Goal: Task Accomplishment & Management: Complete application form

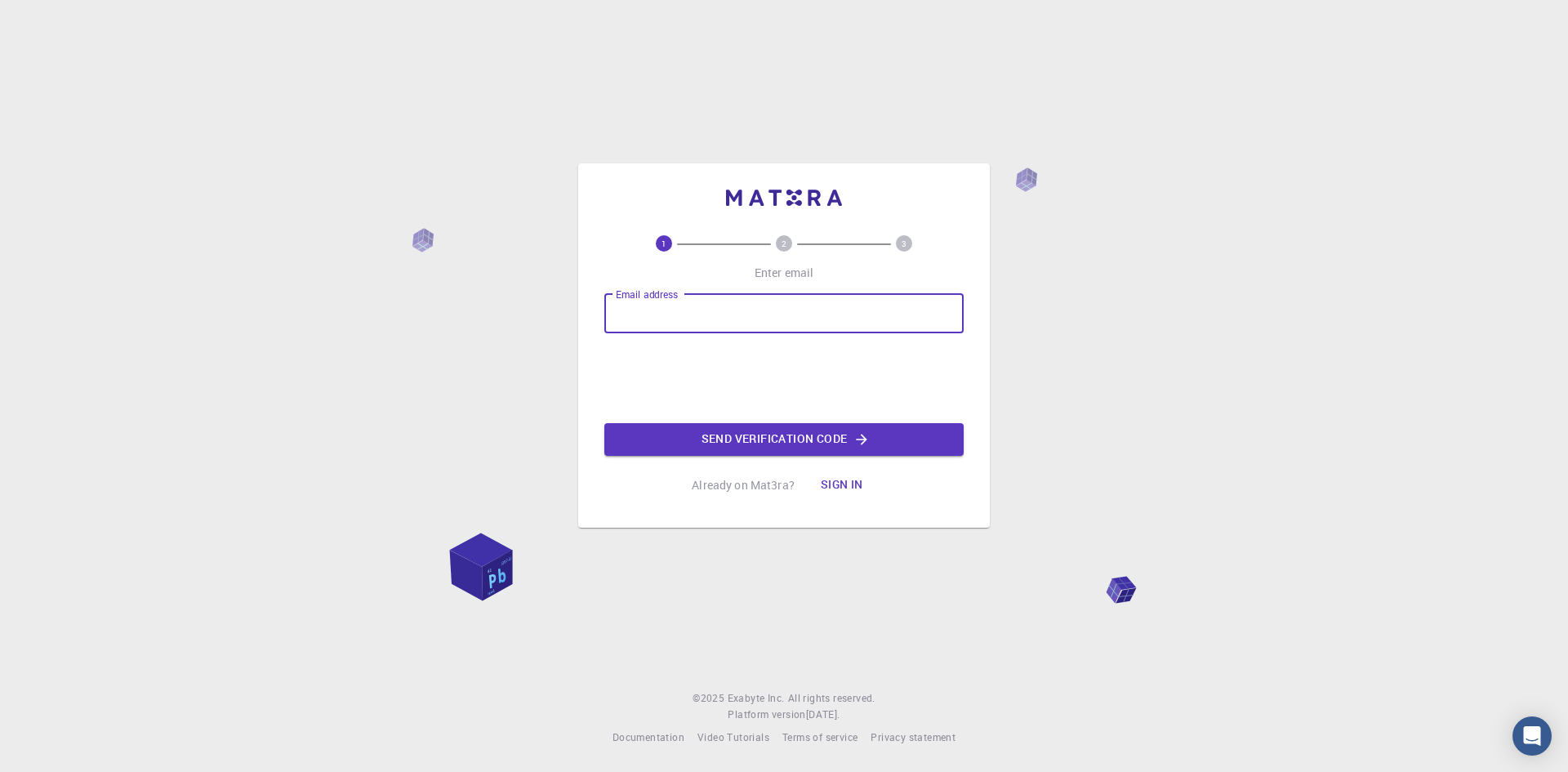
click at [688, 302] on input "Email address" at bounding box center [784, 313] width 359 height 39
type input "[EMAIL_ADDRESS][DOMAIN_NAME]"
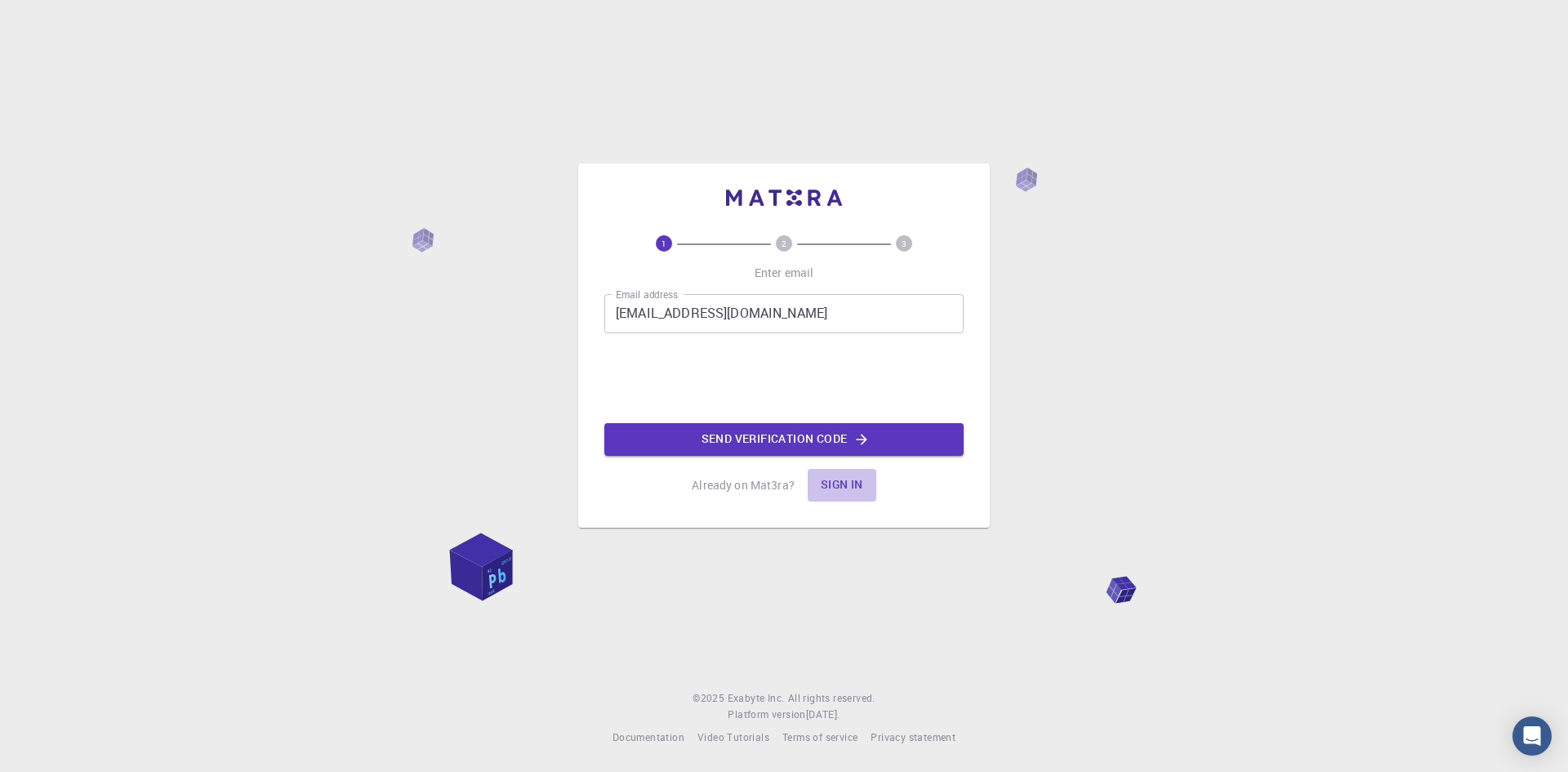
click at [837, 483] on button "Sign in" at bounding box center [842, 485] width 69 height 33
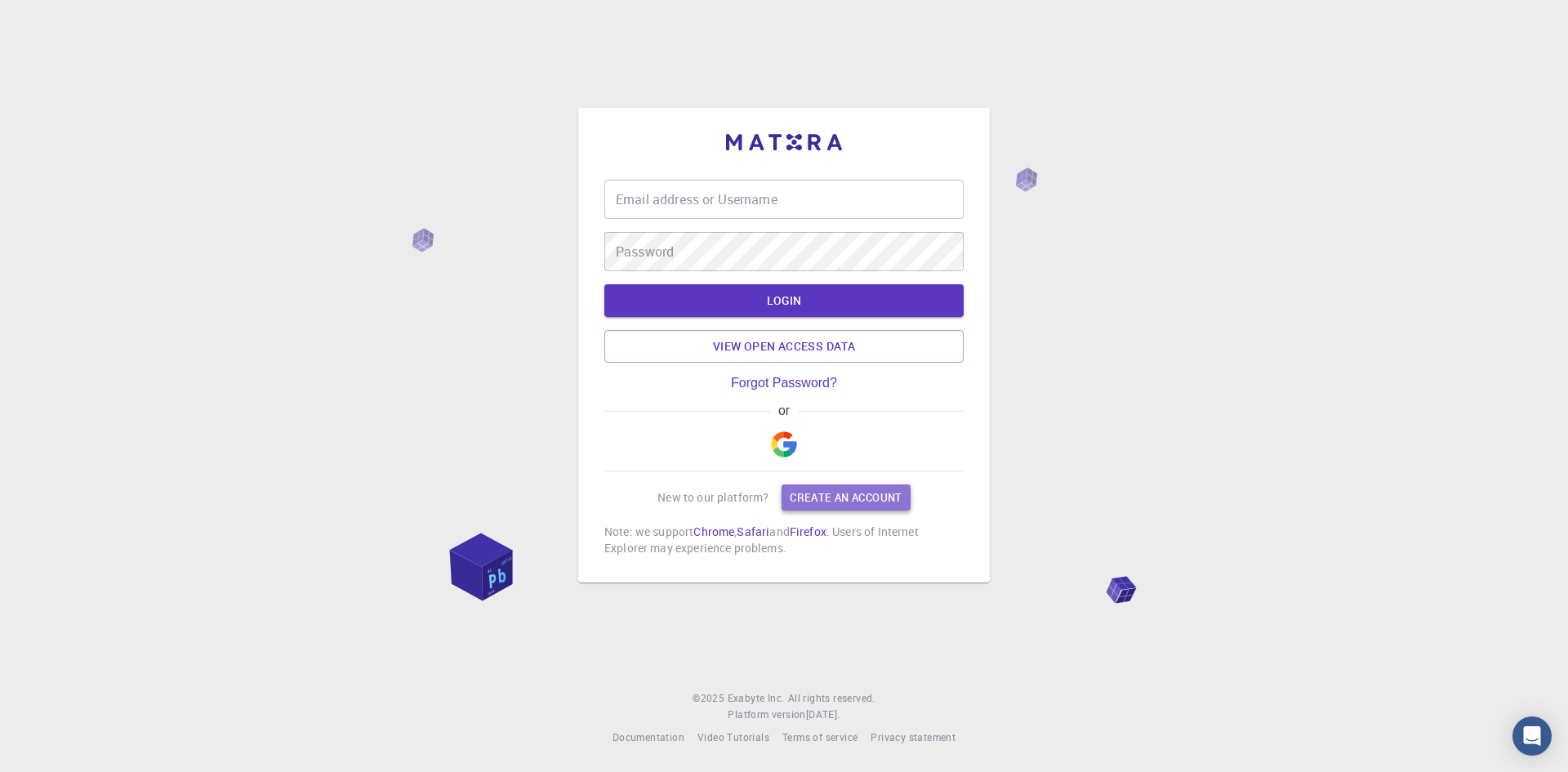
click at [871, 497] on link "Create an account" at bounding box center [845, 497] width 128 height 26
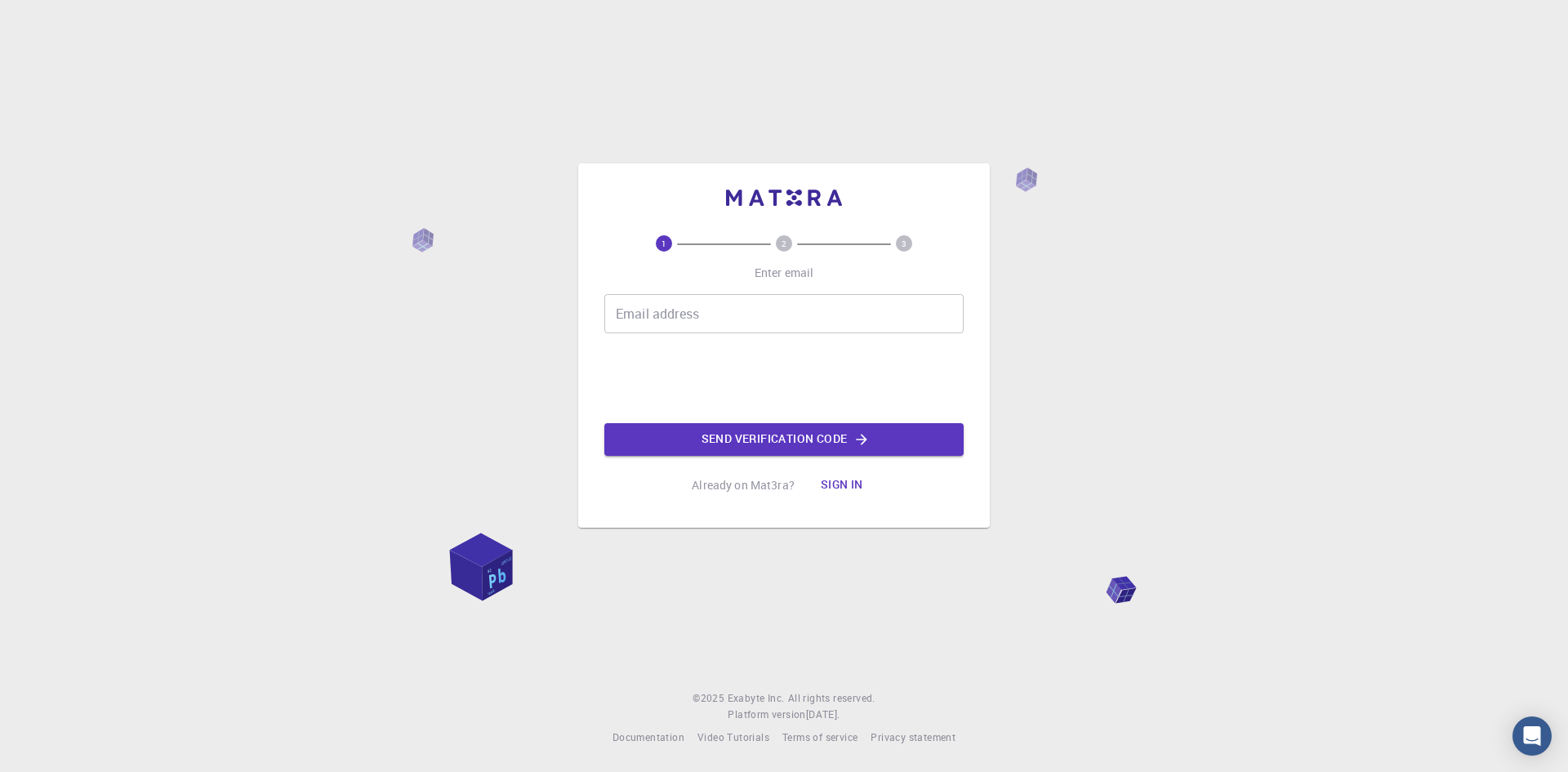
click at [644, 324] on input "Email address" at bounding box center [784, 313] width 359 height 39
type input "[EMAIL_ADDRESS][DOMAIN_NAME]"
click at [857, 438] on icon "button" at bounding box center [862, 439] width 16 height 16
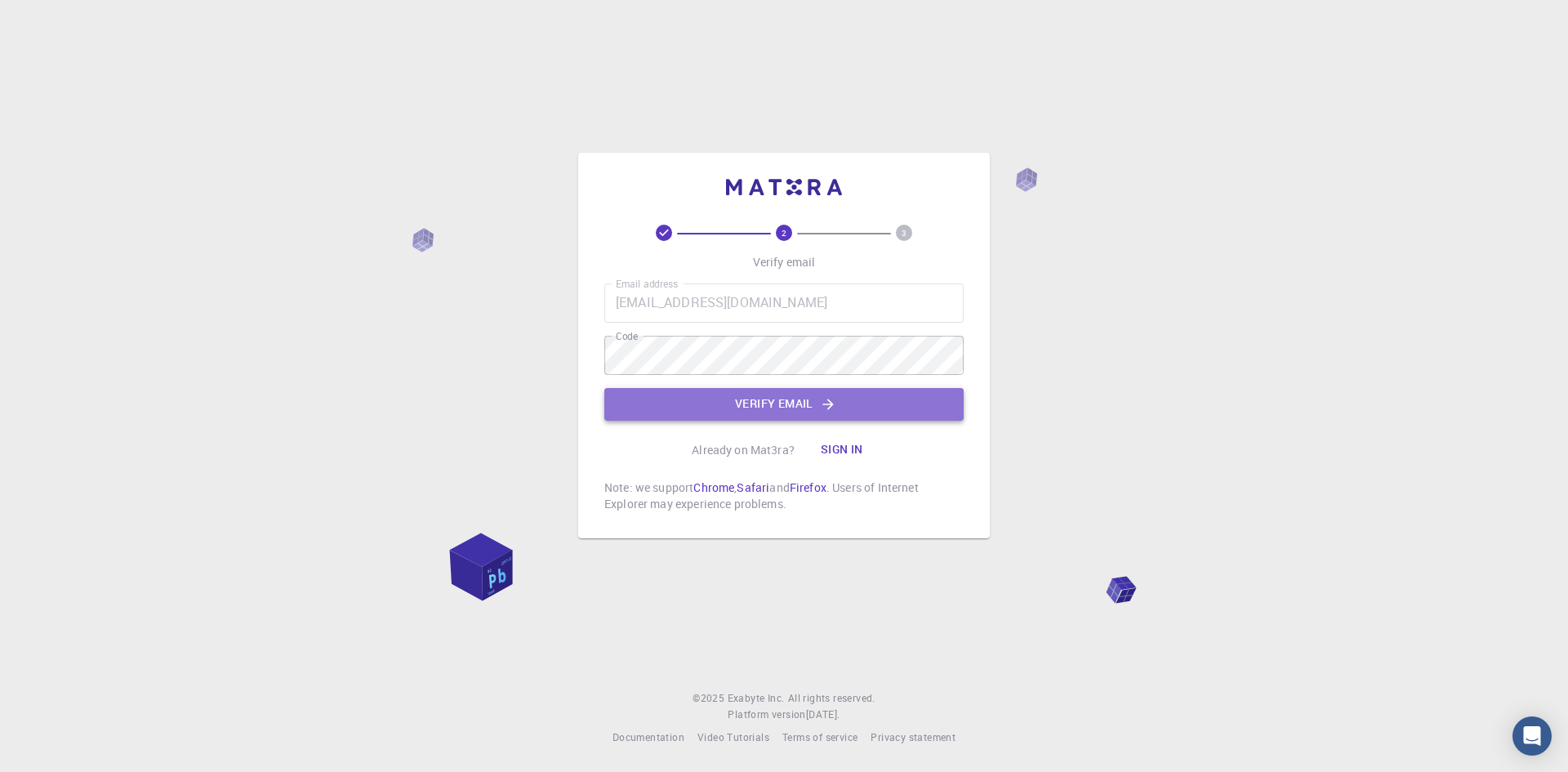
click at [818, 404] on button "Verify email" at bounding box center [784, 405] width 359 height 33
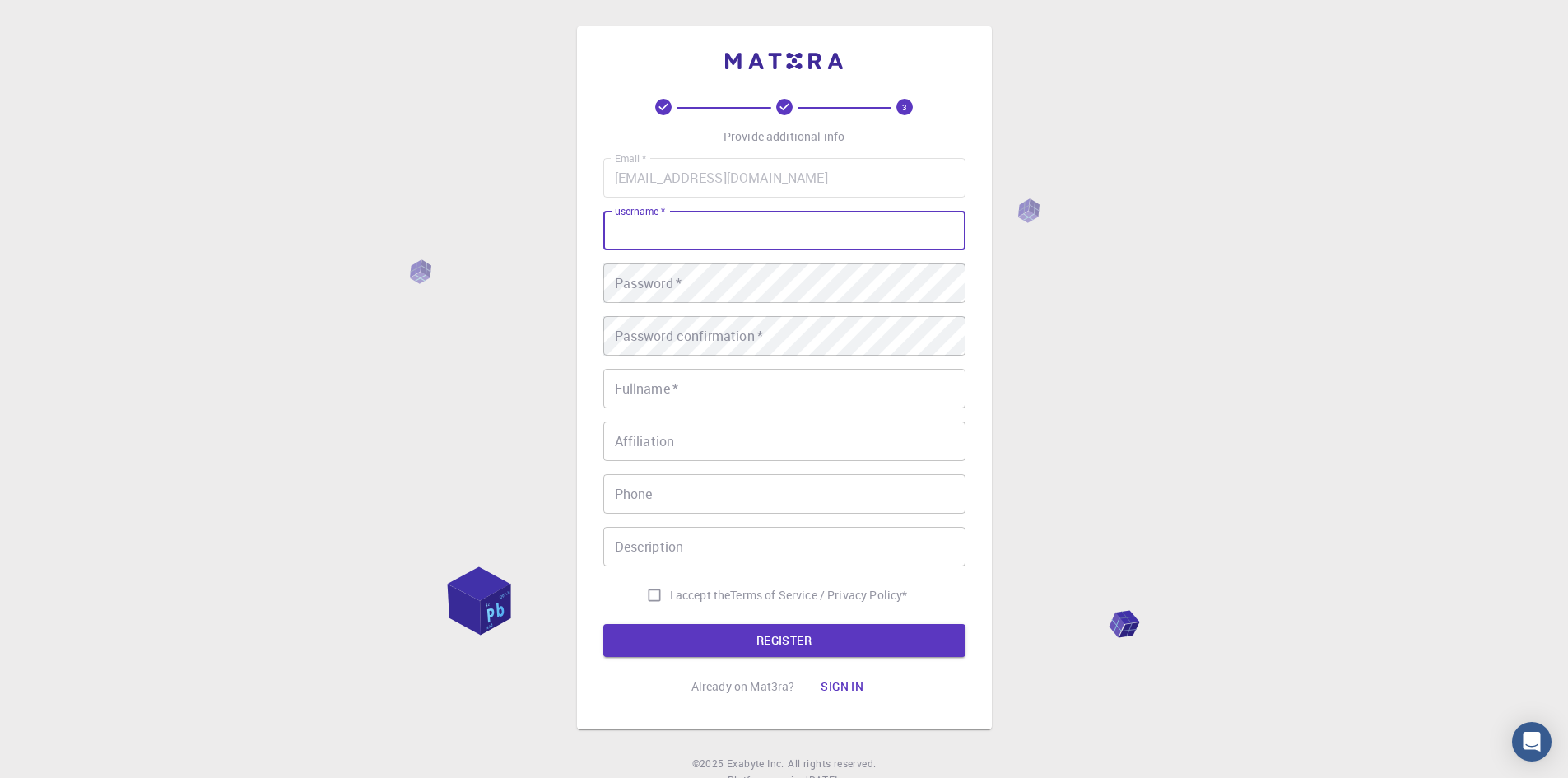
click at [662, 222] on input "username   *" at bounding box center [784, 230] width 362 height 39
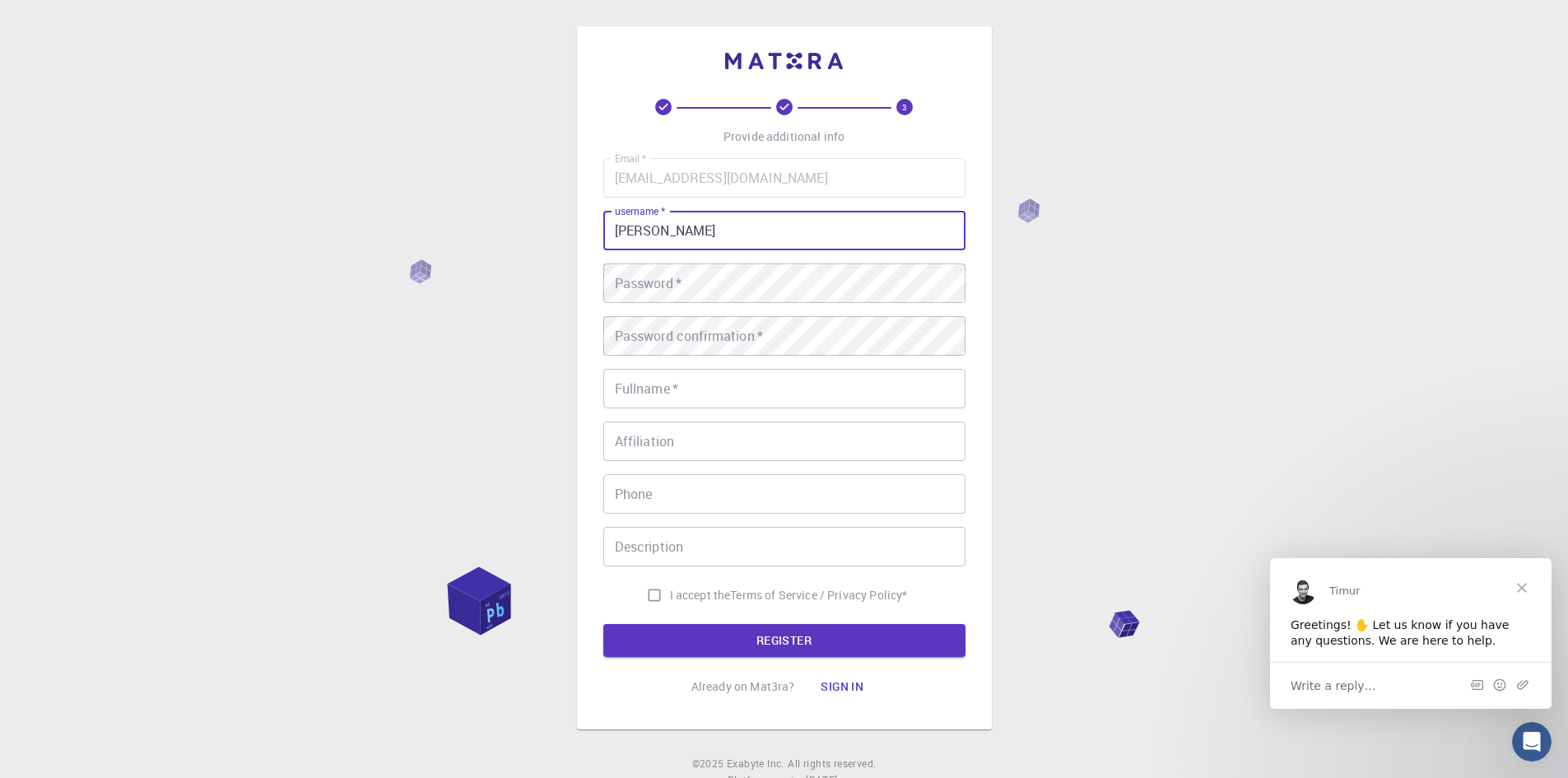
type input "[PERSON_NAME]"
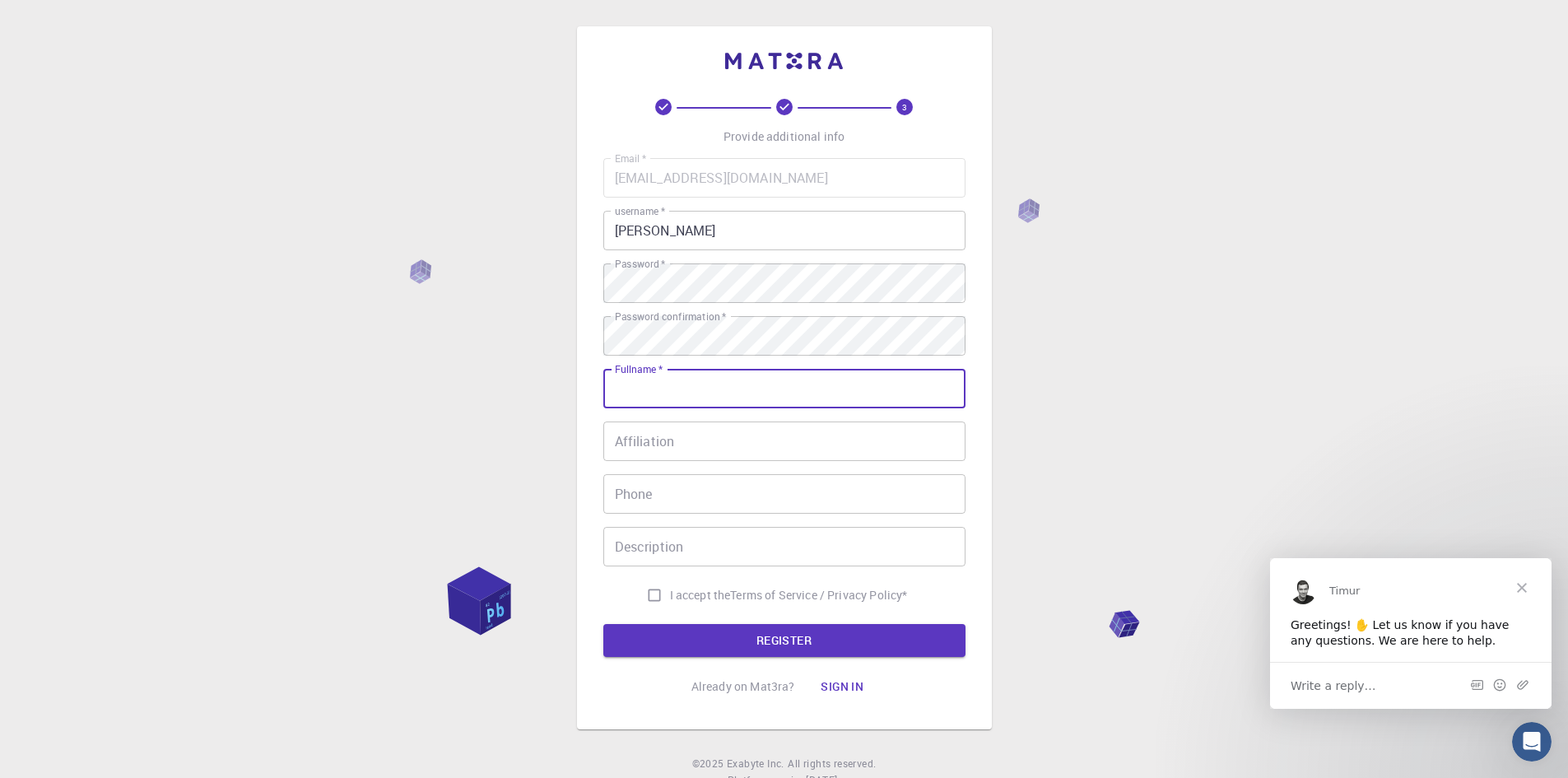
click at [708, 388] on input "Fullname   *" at bounding box center [784, 388] width 362 height 39
type input "[PERSON_NAME]"
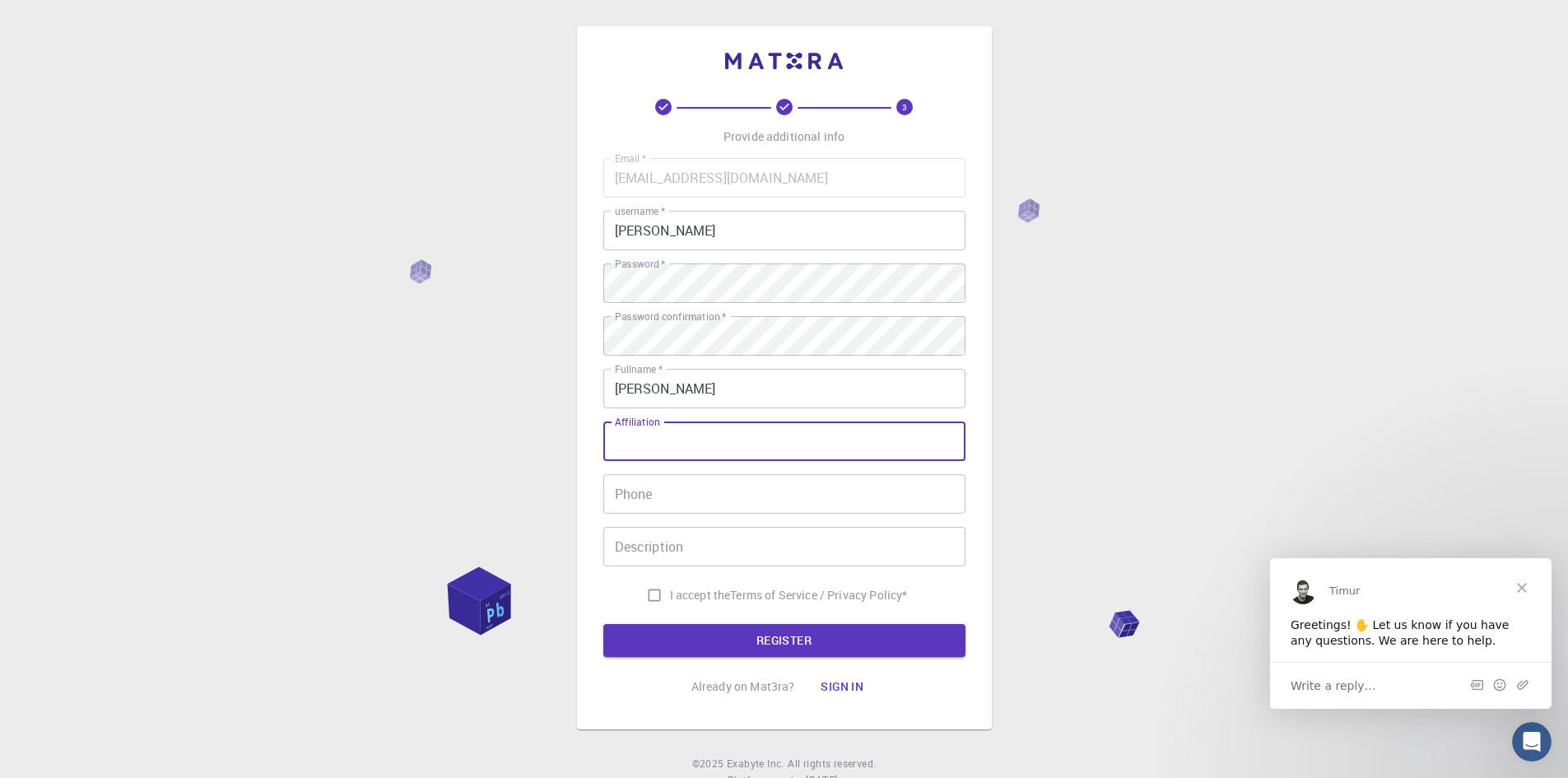
click at [698, 441] on input "Affiliation" at bounding box center [784, 441] width 362 height 39
type input "new"
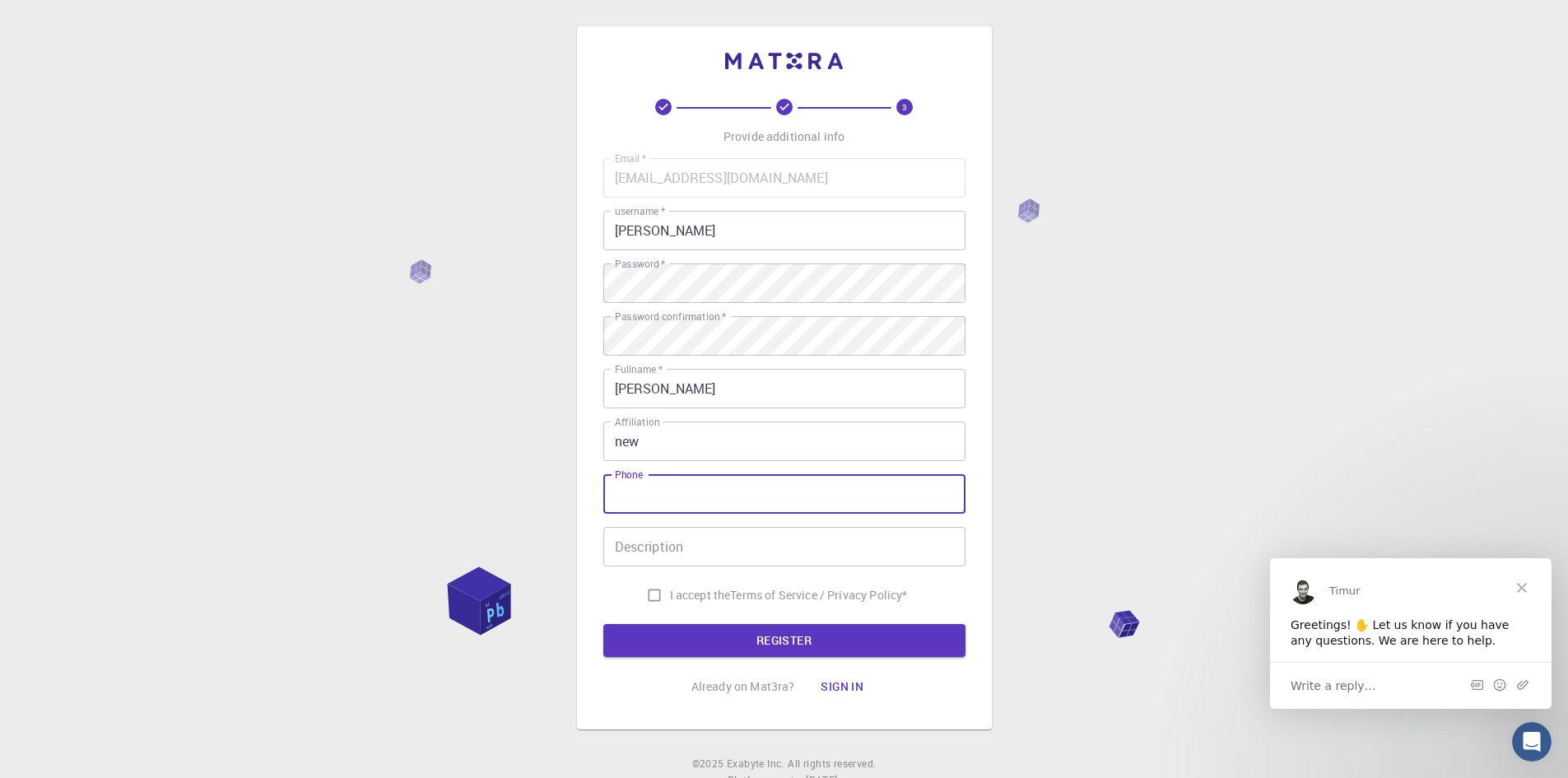
click at [624, 498] on input "Phone" at bounding box center [784, 494] width 362 height 39
type input "[PHONE_NUMBER]"
click at [637, 544] on input "Description" at bounding box center [784, 546] width 362 height 39
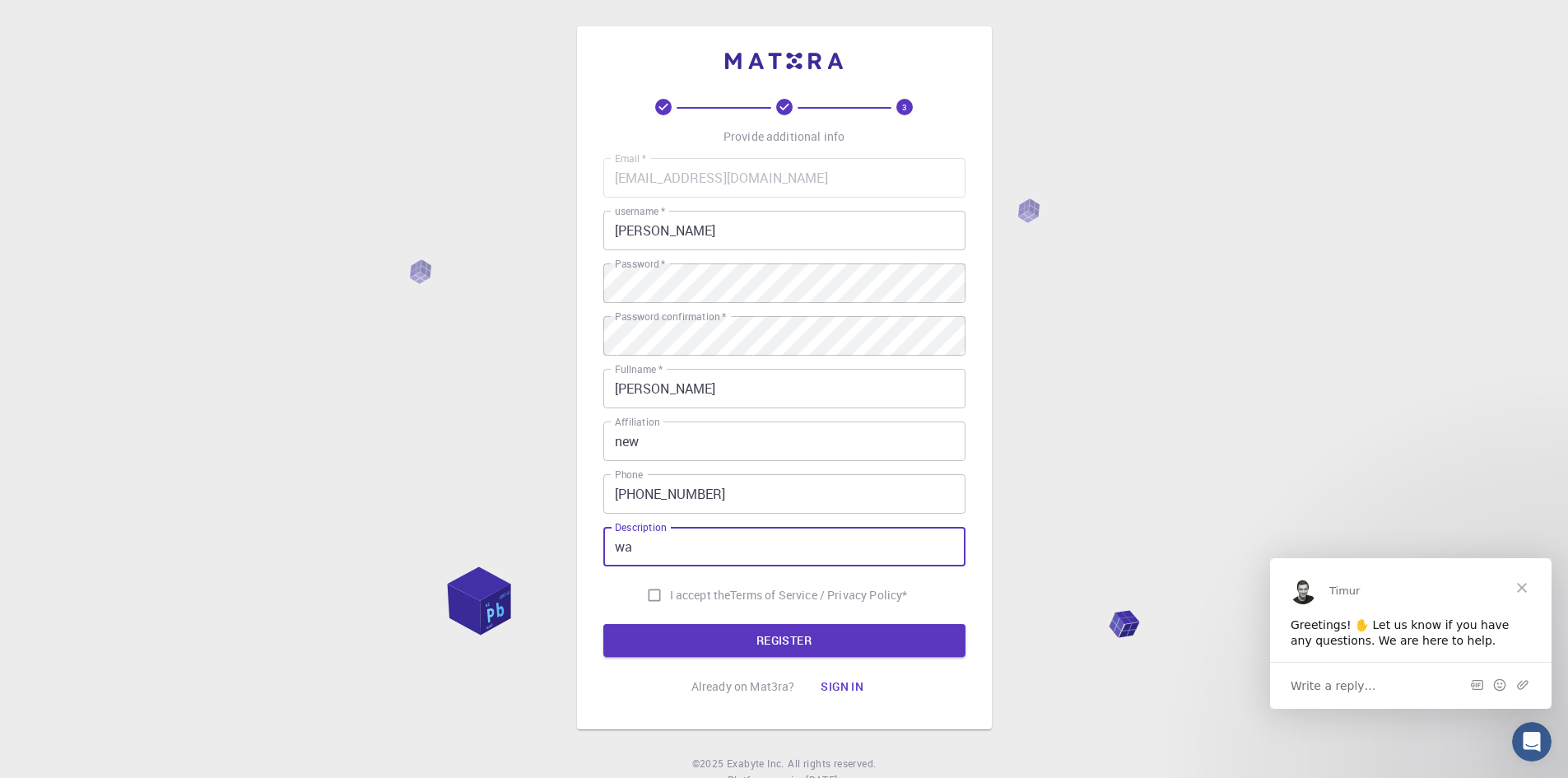
type input "w"
type input "i want a quality output"
click at [652, 592] on input "I accept the Terms of Service / Privacy Policy *" at bounding box center [654, 595] width 31 height 31
checkbox input "true"
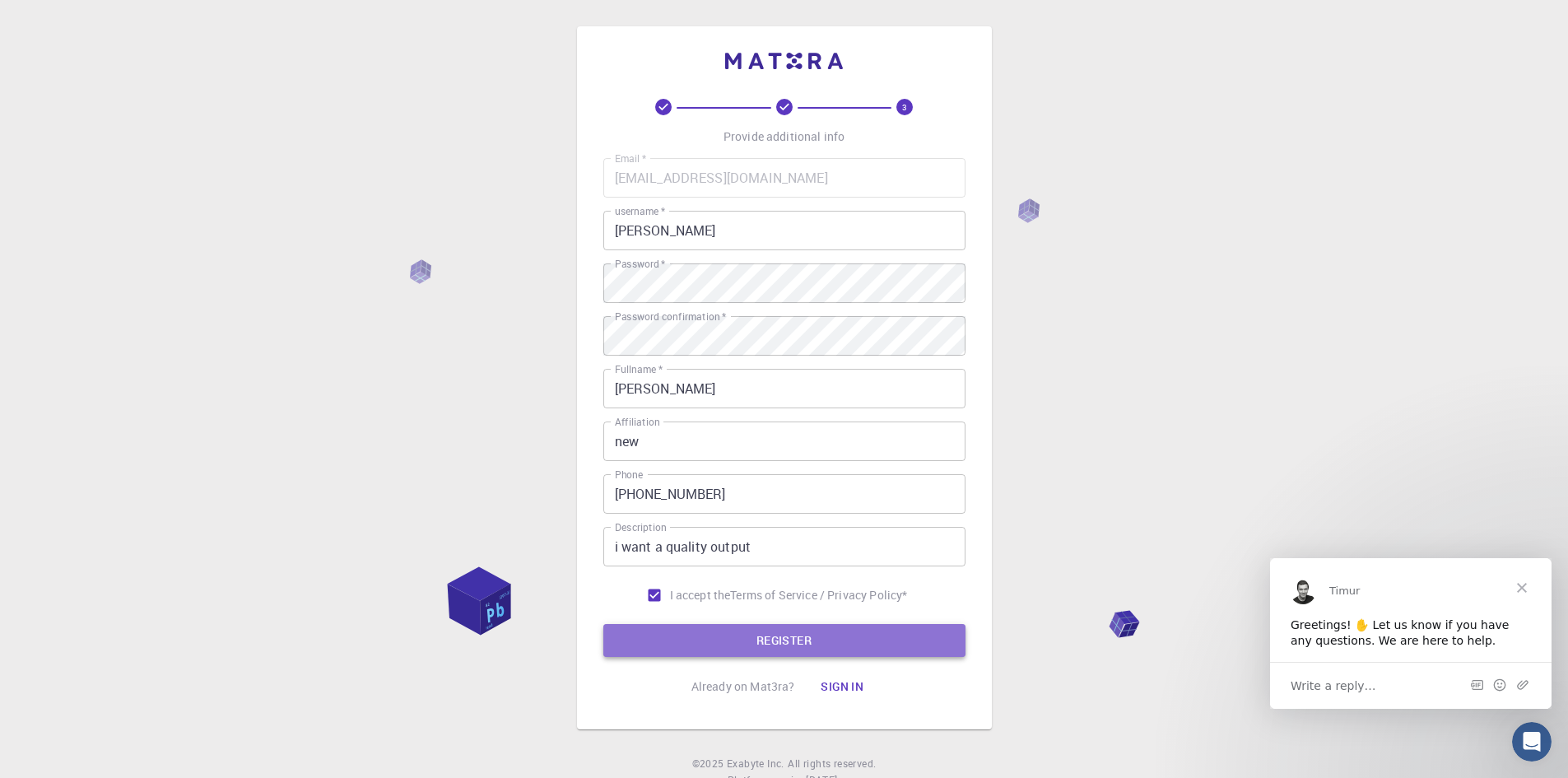
click at [782, 640] on button "REGISTER" at bounding box center [784, 641] width 362 height 33
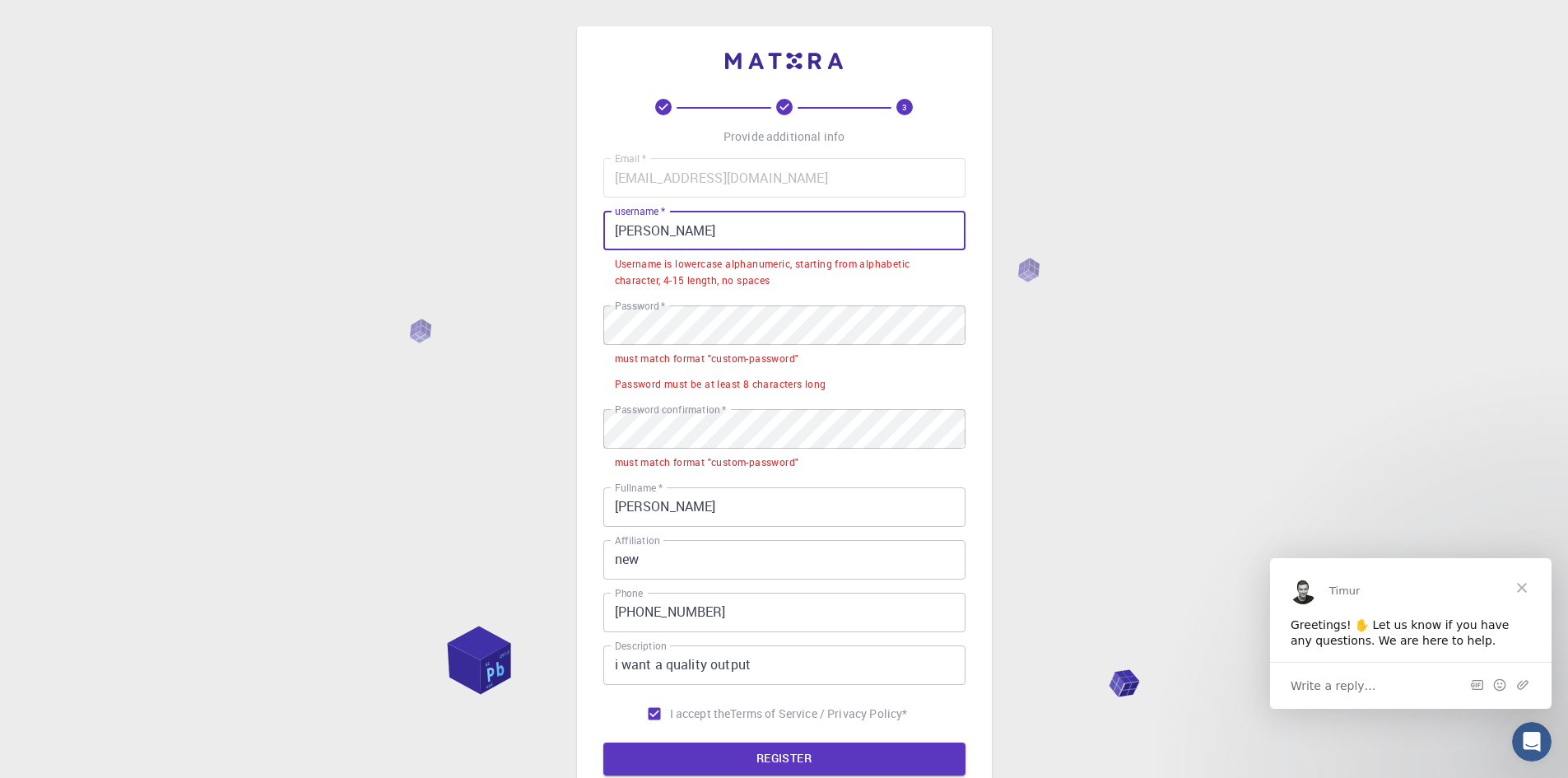
click at [643, 231] on input "[PERSON_NAME]" at bounding box center [784, 230] width 362 height 39
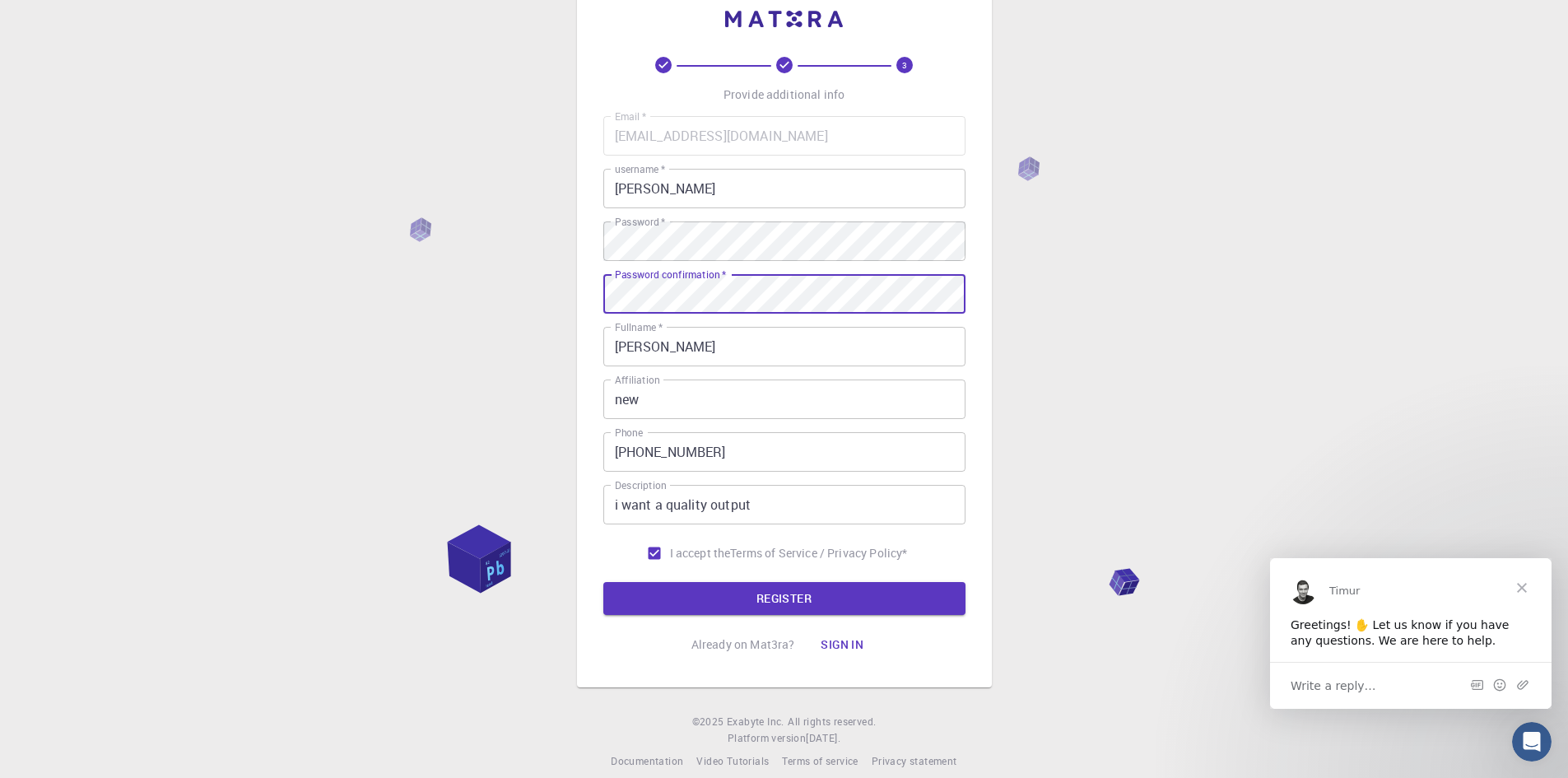
scroll to position [60, 0]
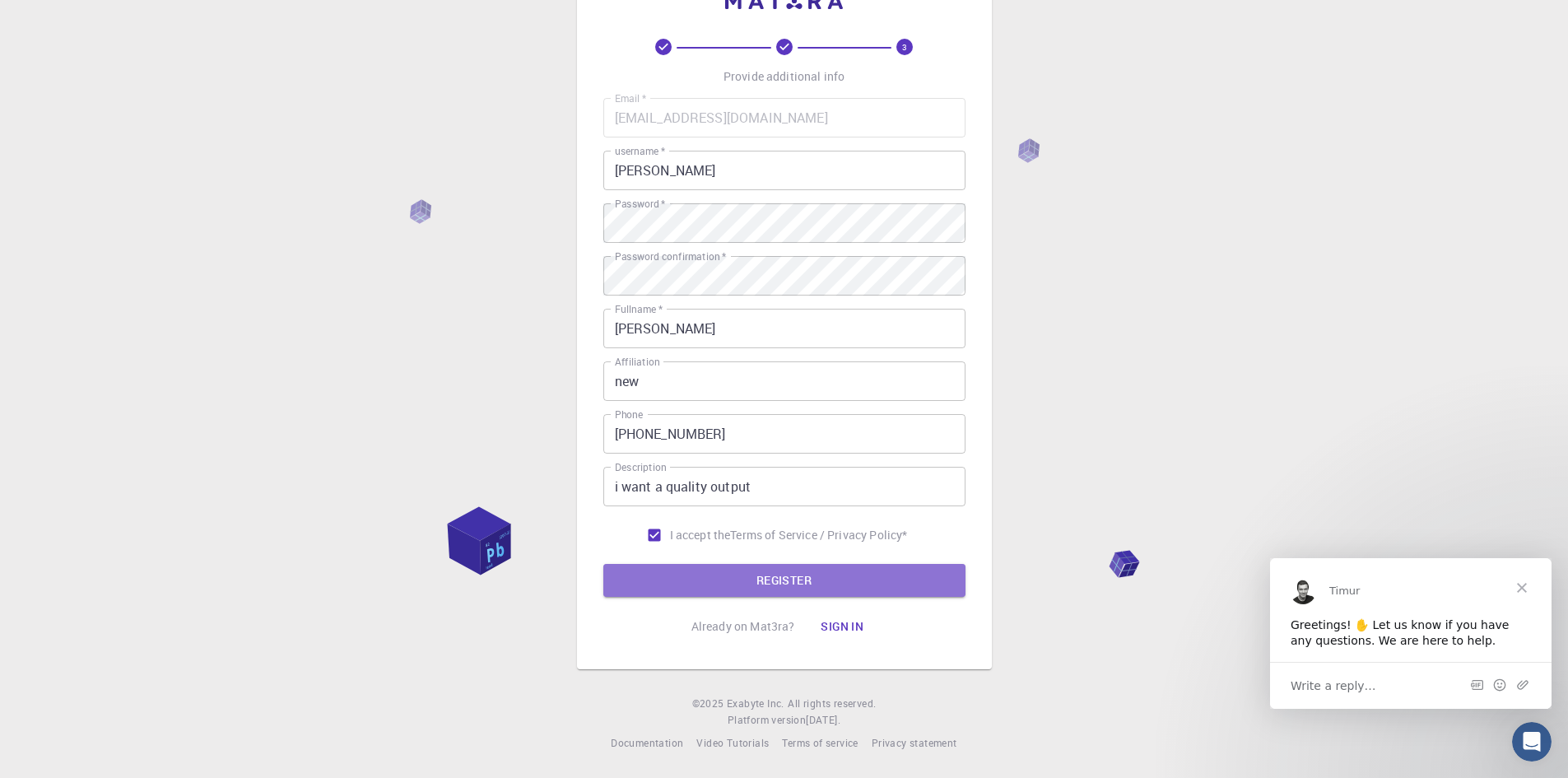
click at [766, 580] on button "REGISTER" at bounding box center [784, 581] width 362 height 33
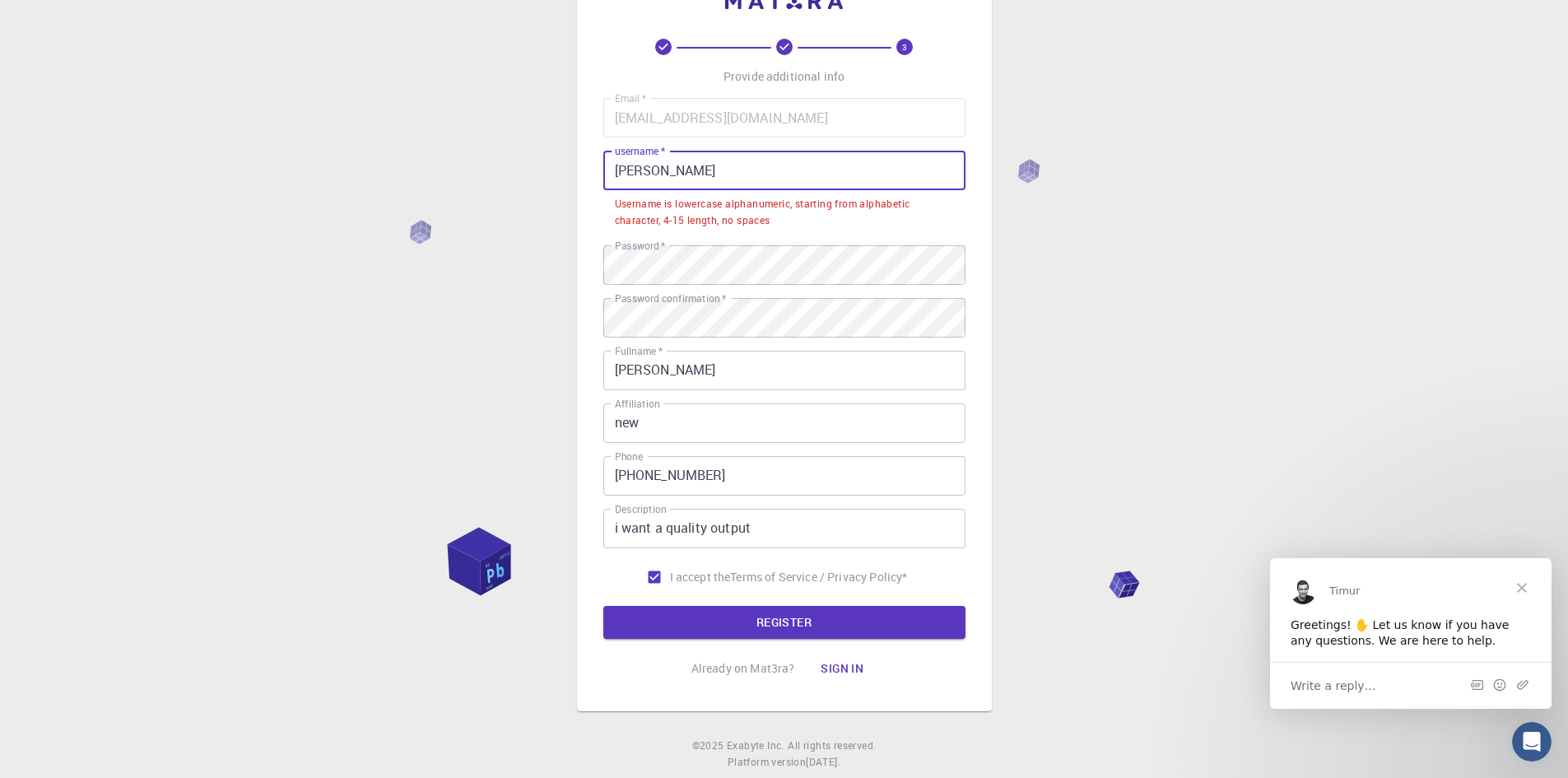
click at [669, 165] on input "[PERSON_NAME]" at bounding box center [784, 170] width 362 height 39
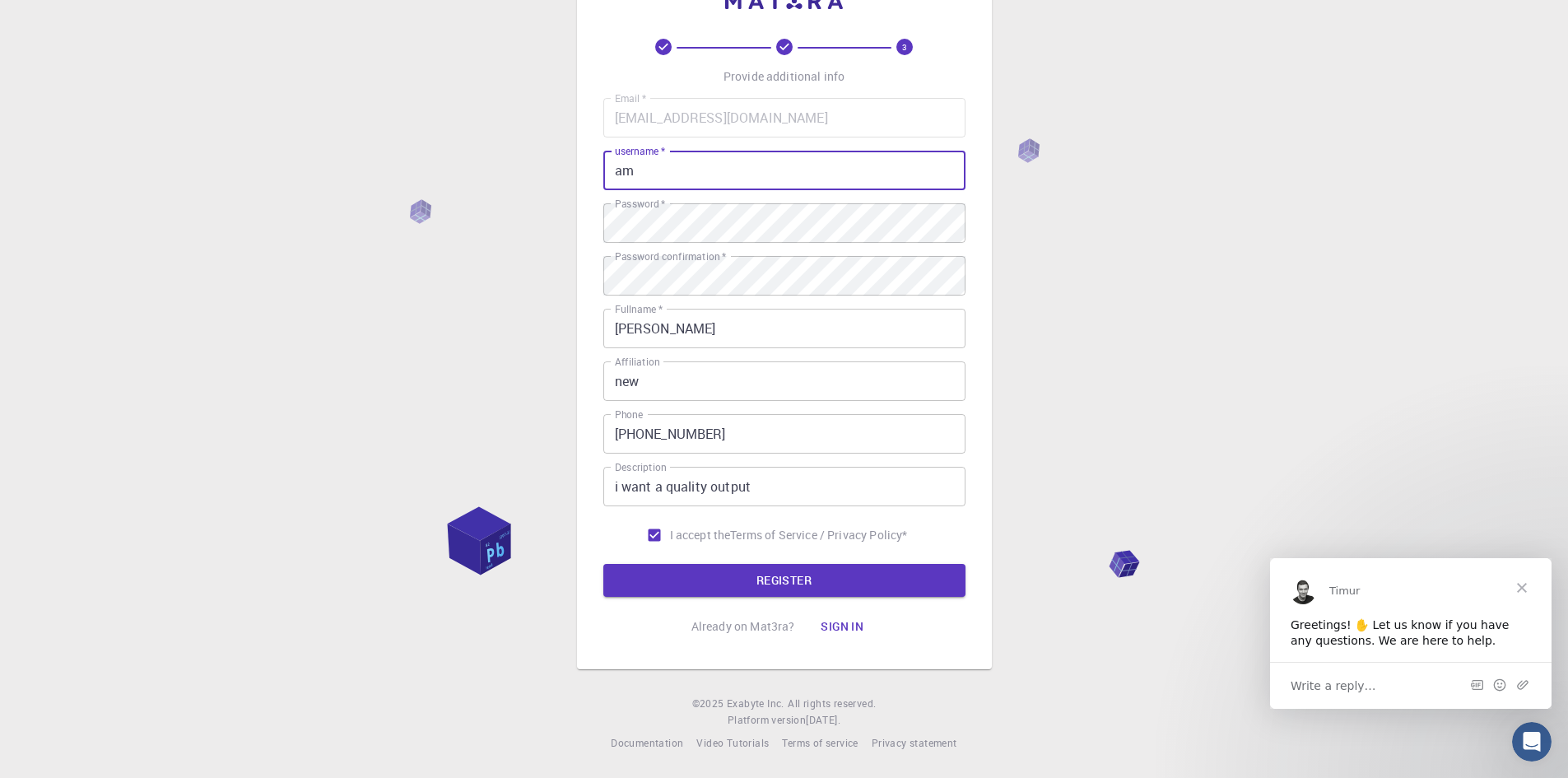
type input "a"
type input "hajaz"
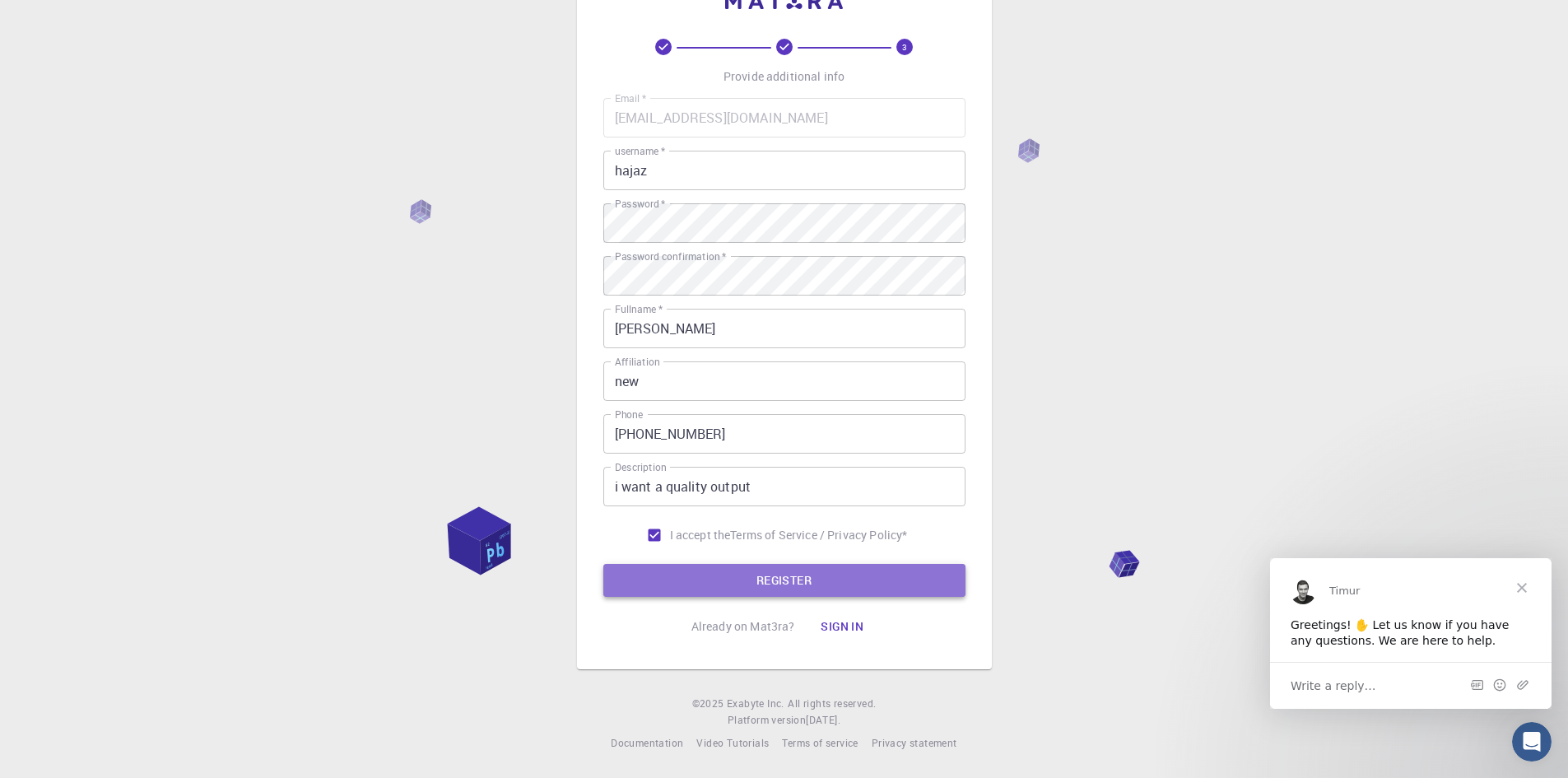
click at [760, 583] on button "REGISTER" at bounding box center [784, 581] width 362 height 33
click at [802, 580] on button "REGISTER" at bounding box center [784, 581] width 362 height 33
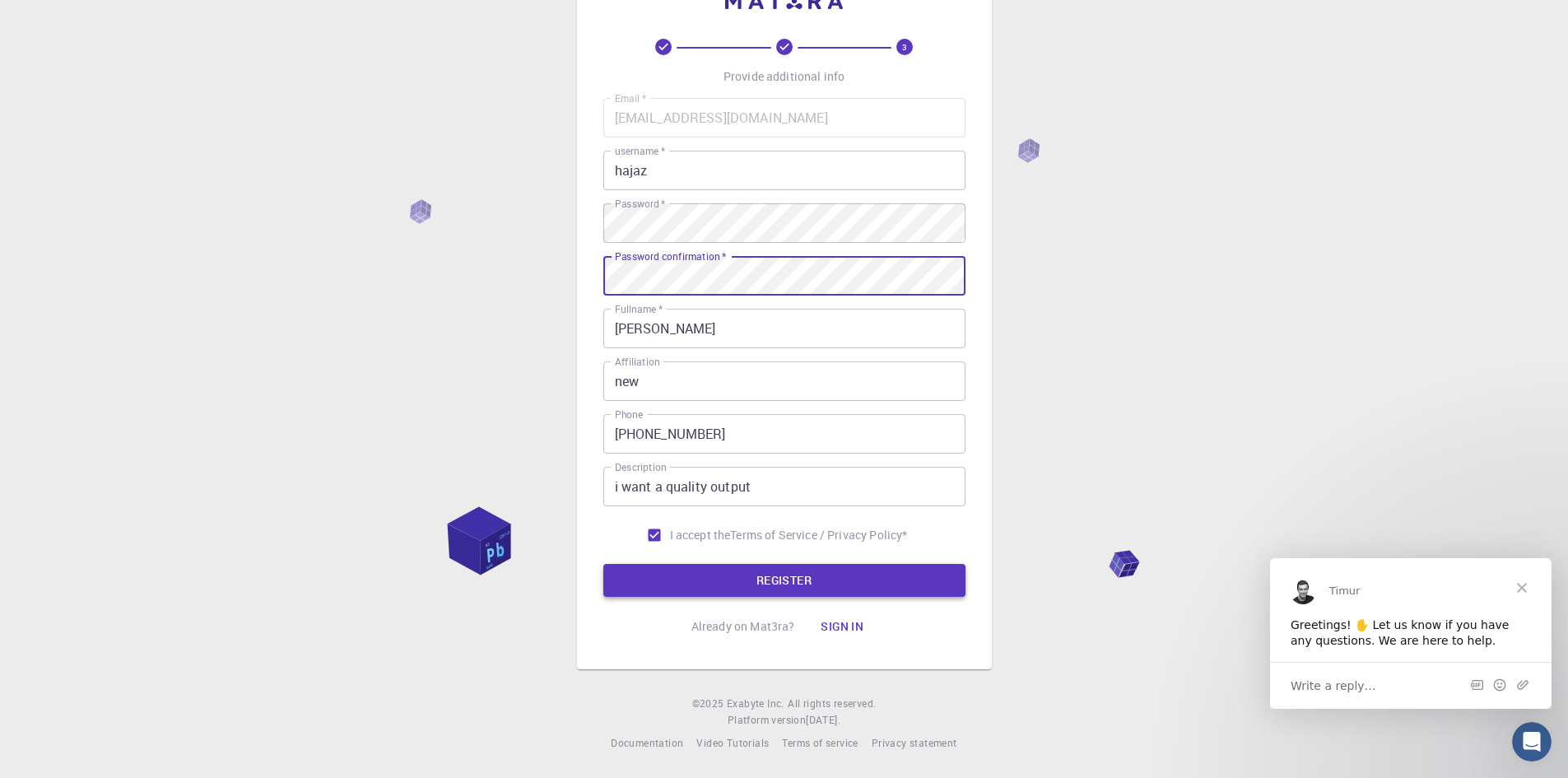
click at [686, 570] on button "REGISTER" at bounding box center [784, 581] width 362 height 33
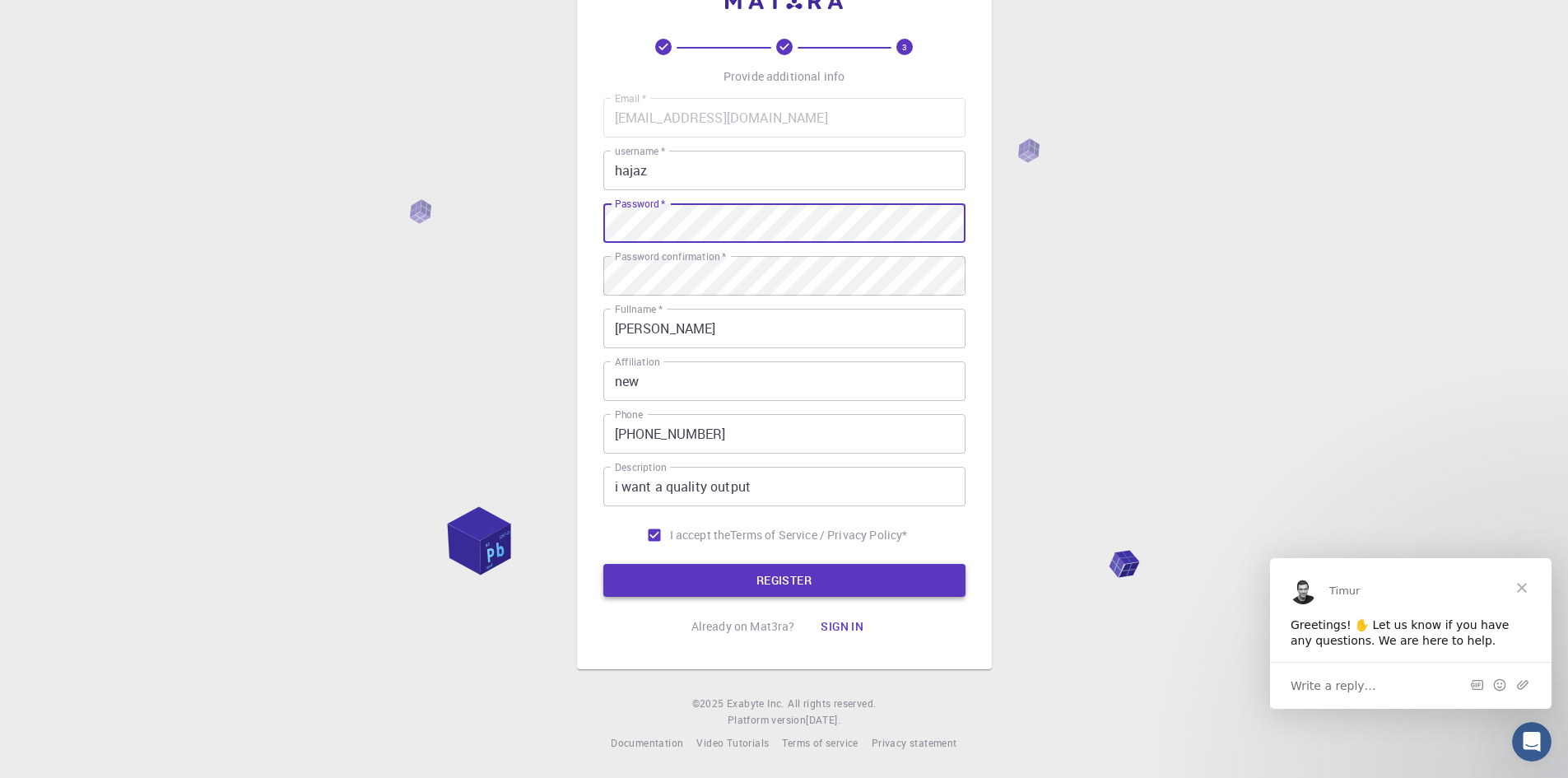
click at [768, 581] on button "REGISTER" at bounding box center [784, 581] width 362 height 33
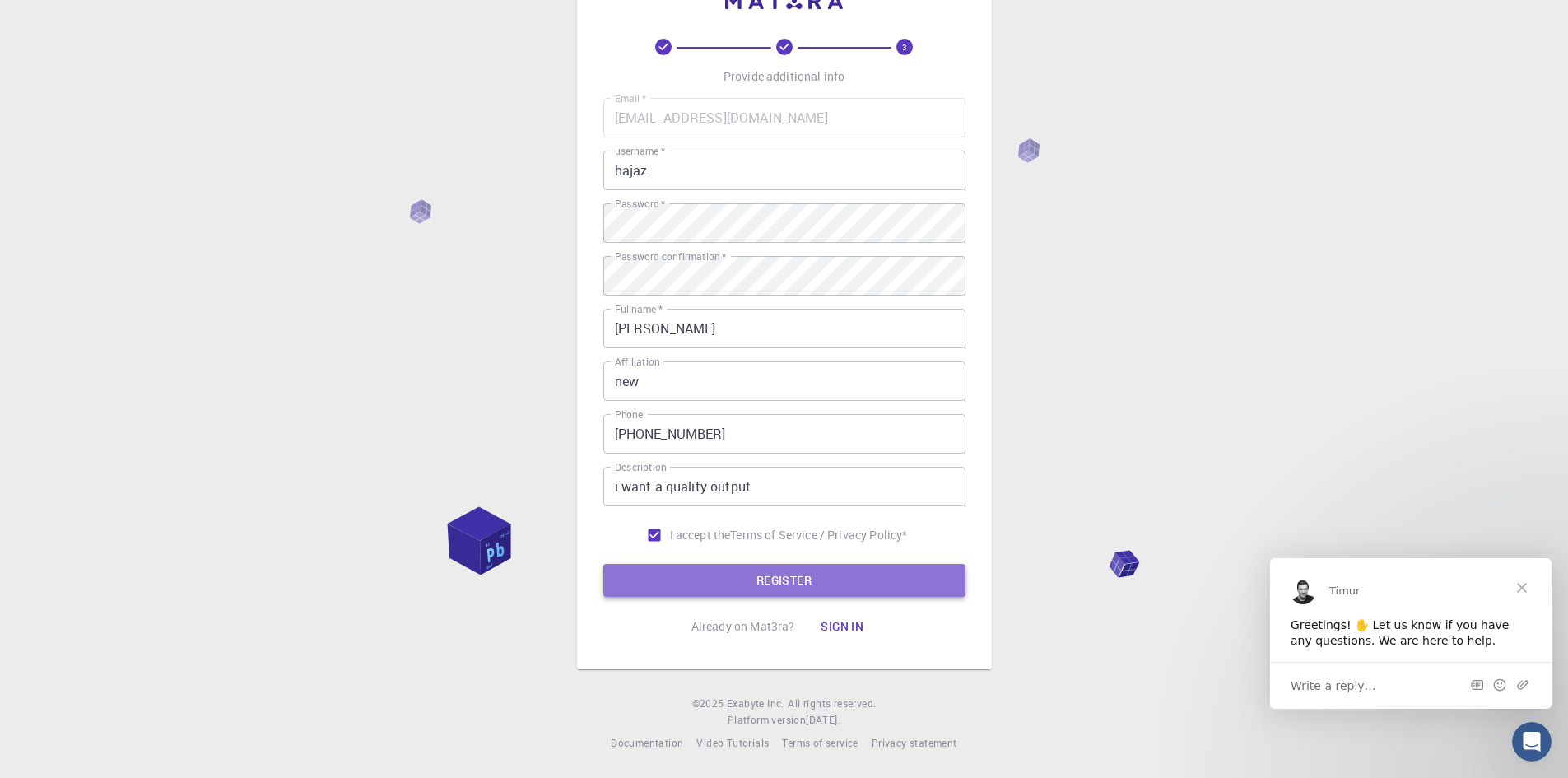
click at [759, 581] on button "REGISTER" at bounding box center [784, 581] width 362 height 33
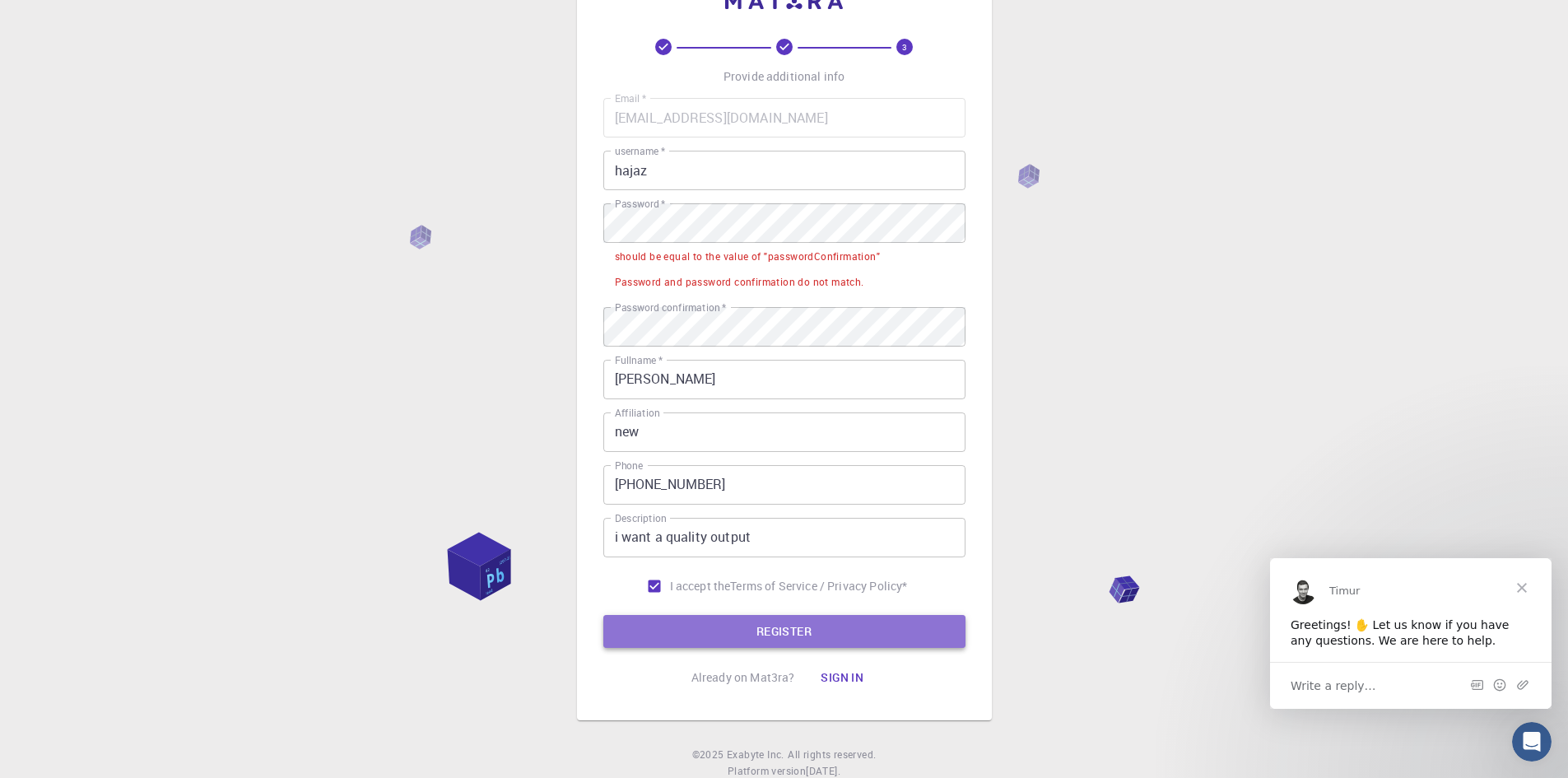
click at [752, 636] on button "REGISTER" at bounding box center [784, 632] width 362 height 33
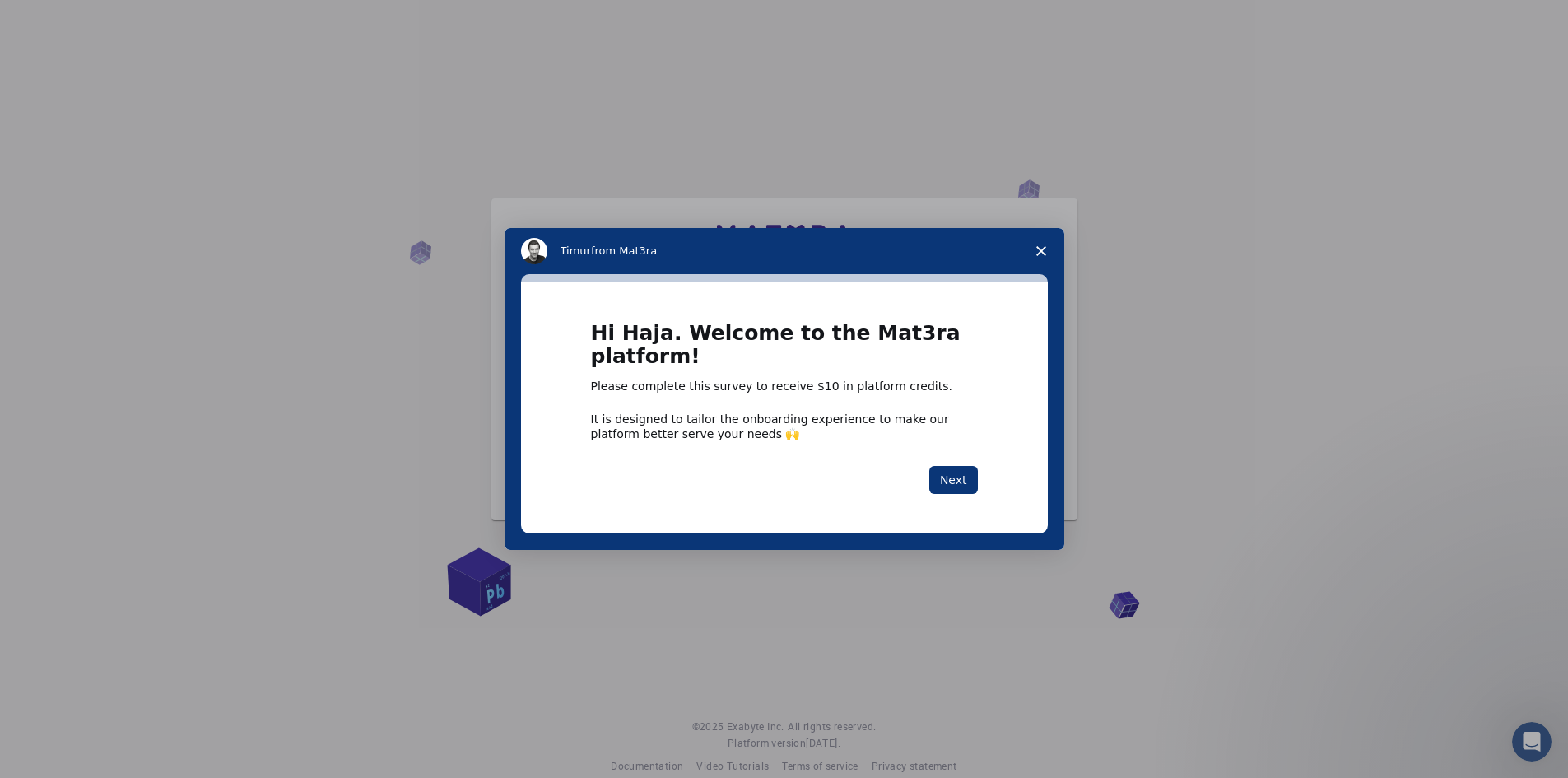
click at [1044, 246] on icon "Close survey" at bounding box center [1041, 250] width 10 height 10
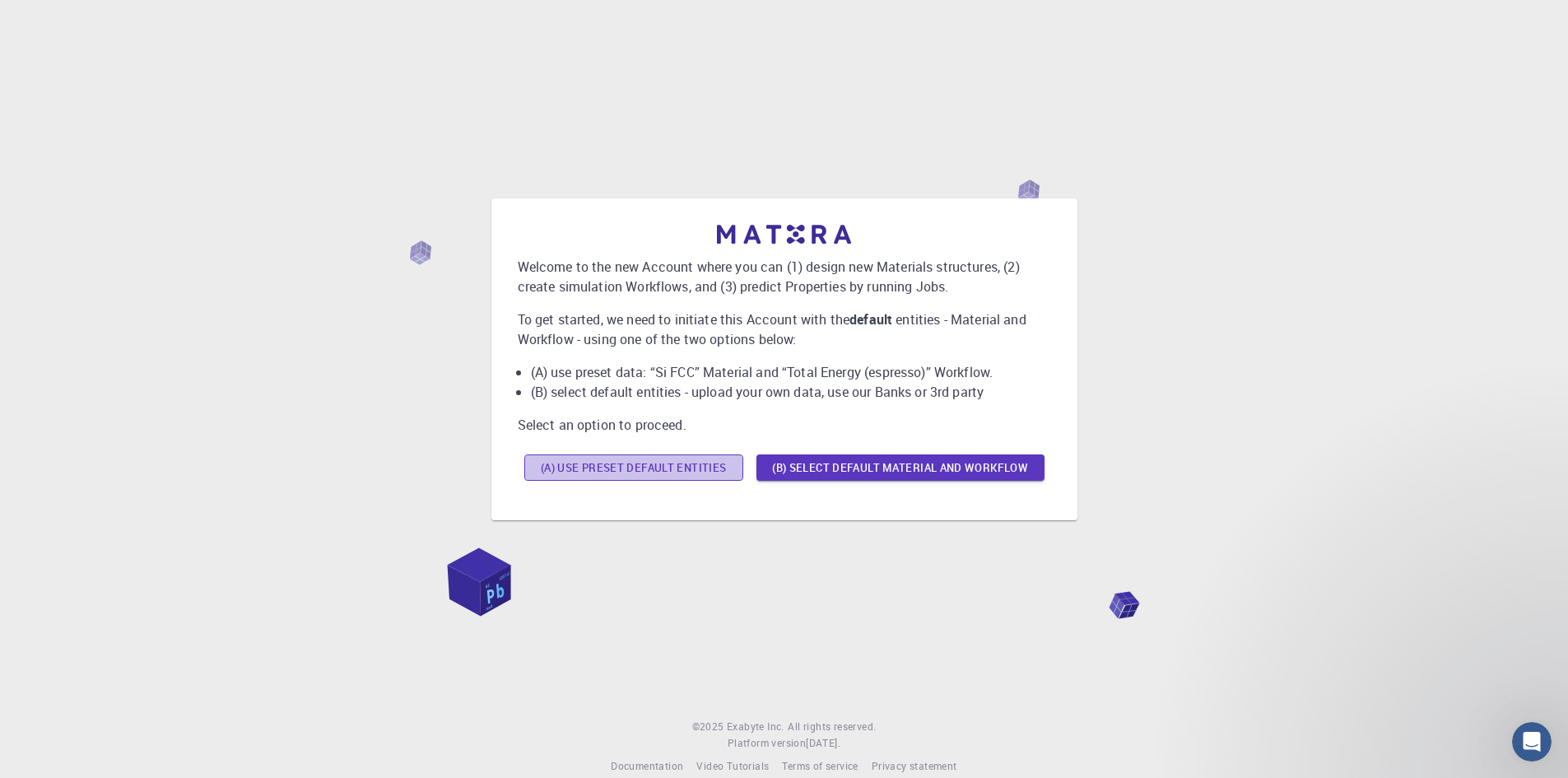
click at [654, 465] on button "(A) Use preset default entities" at bounding box center [634, 467] width 219 height 27
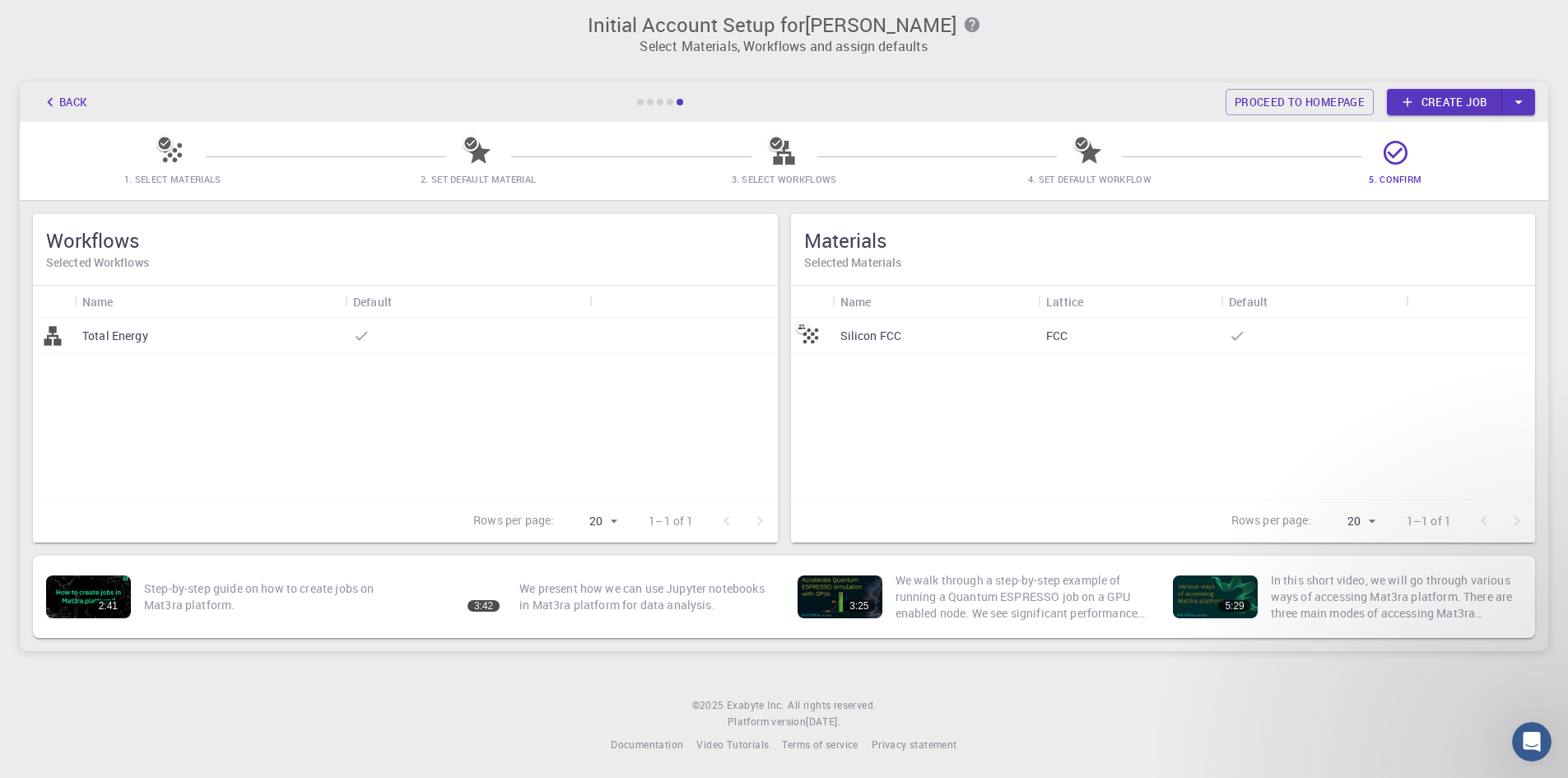
scroll to position [8, 0]
